Goal: Navigation & Orientation: Find specific page/section

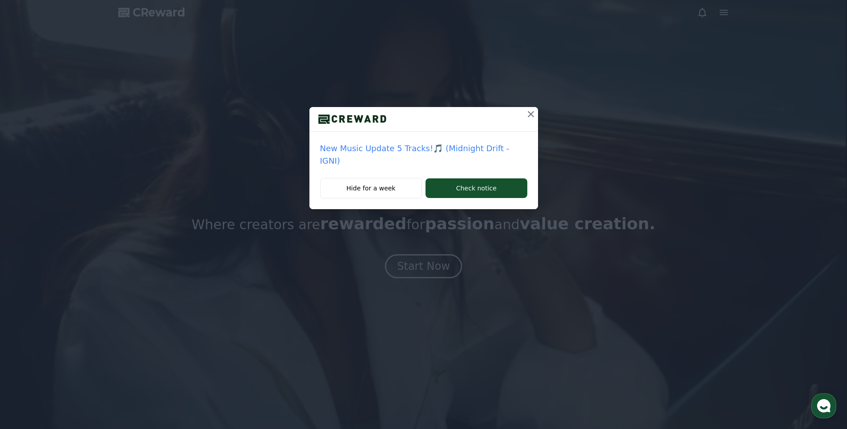
click at [356, 113] on icon at bounding box center [530, 114] width 11 height 11
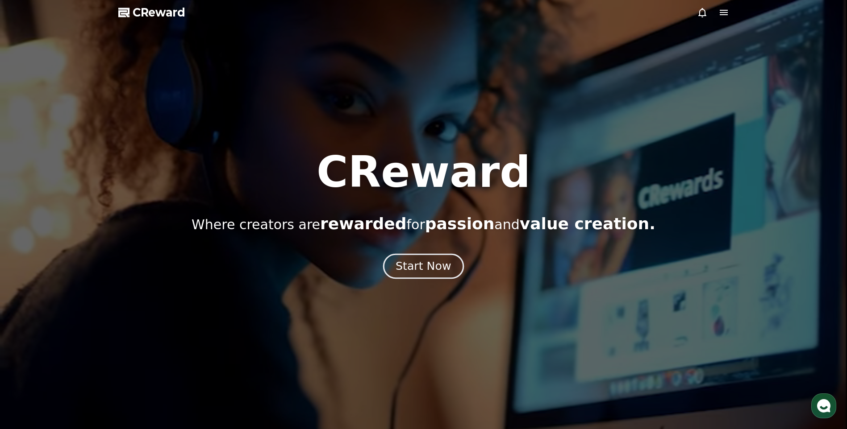
click at [356, 259] on div "Start Now" at bounding box center [422, 266] width 55 height 15
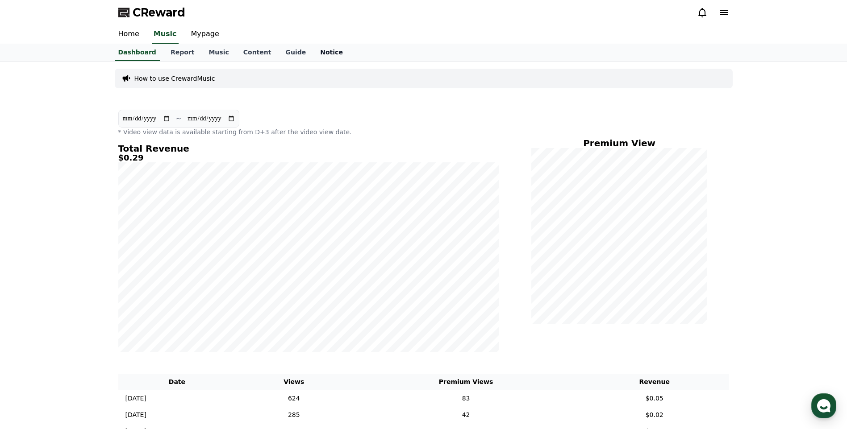
click at [315, 53] on link "Notice" at bounding box center [331, 52] width 37 height 17
click at [207, 33] on link "Mypage" at bounding box center [205, 34] width 42 height 19
select select "**********"
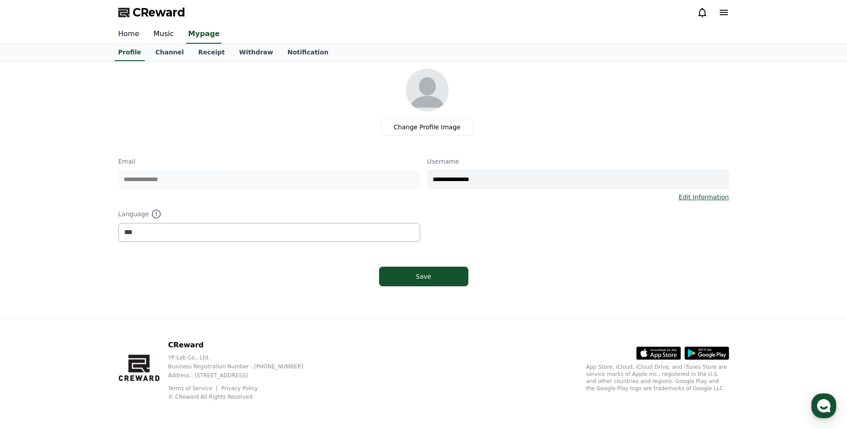
click at [121, 31] on link "Home" at bounding box center [128, 34] width 35 height 19
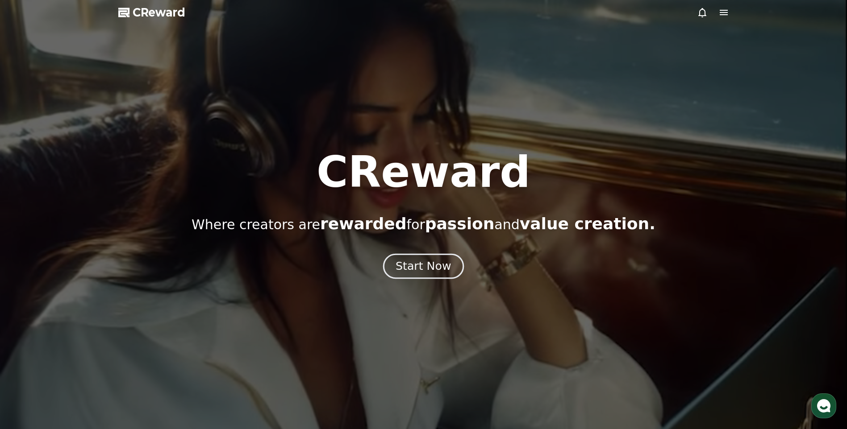
click at [356, 263] on div "Start Now" at bounding box center [422, 266] width 55 height 15
